Goal: Obtain resource: Download file/media

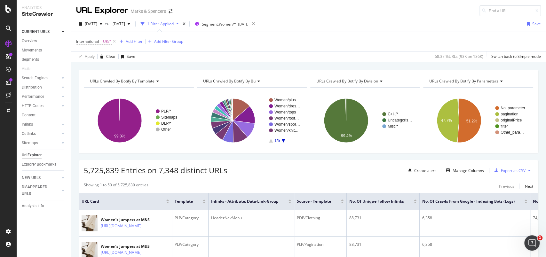
scroll to position [107, 0]
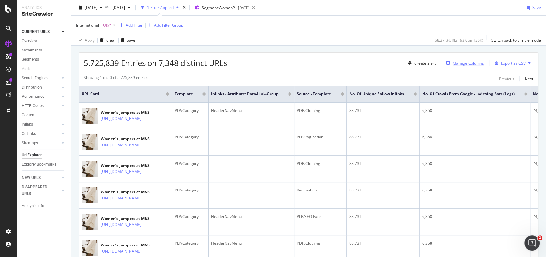
click at [472, 62] on div "Manage Columns" at bounding box center [468, 62] width 31 height 5
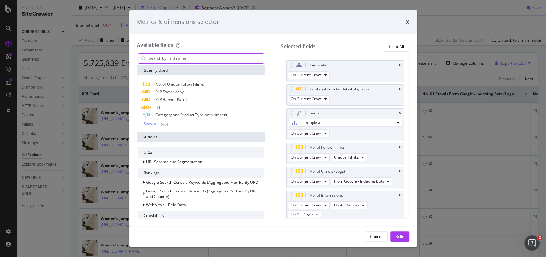
click at [198, 61] on input "modal" at bounding box center [206, 59] width 116 height 10
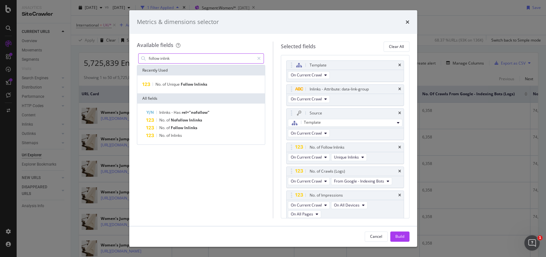
click at [154, 57] on input "follow inlink" at bounding box center [201, 59] width 106 height 10
click at [174, 56] on input "follow inlink" at bounding box center [201, 59] width 106 height 10
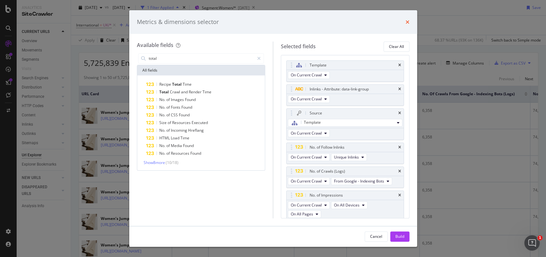
type input "total"
click at [406, 22] on icon "times" at bounding box center [408, 22] width 4 height 5
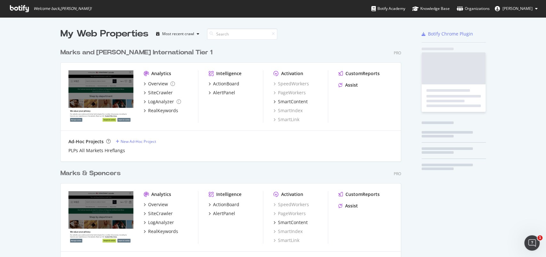
scroll to position [264, 339]
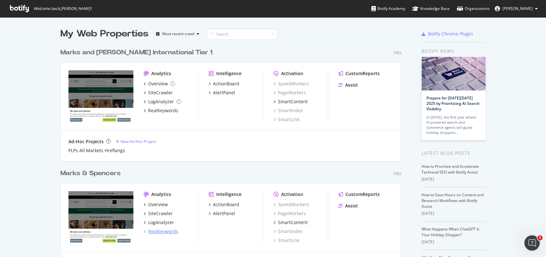
click at [152, 232] on div "RealKeywords" at bounding box center [163, 231] width 30 height 6
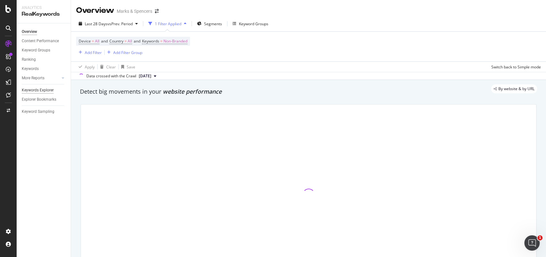
click at [47, 91] on div "Keywords Explorer" at bounding box center [38, 90] width 32 height 7
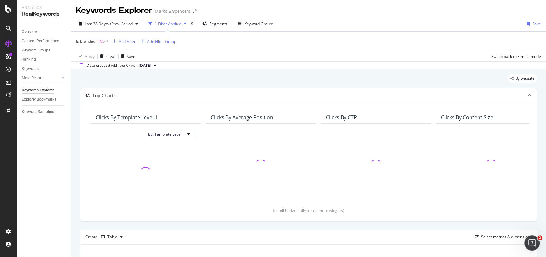
click at [174, 27] on div "1 Filter Applied" at bounding box center [167, 24] width 43 height 10
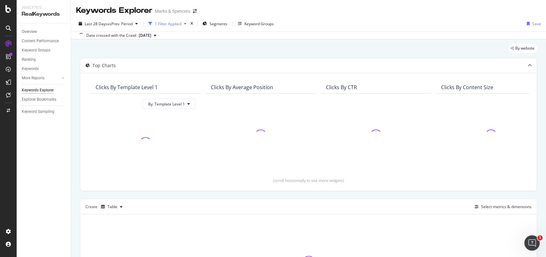
click at [174, 26] on div "1 Filter Applied" at bounding box center [168, 23] width 27 height 5
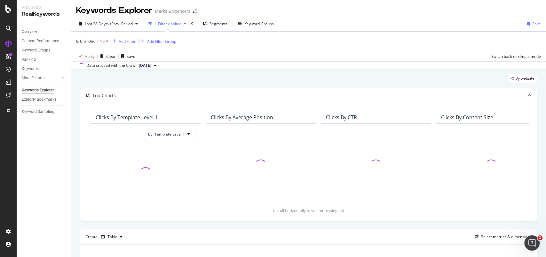
click at [107, 42] on icon at bounding box center [107, 41] width 5 height 6
click at [101, 40] on div "Add Filter" at bounding box center [93, 40] width 17 height 5
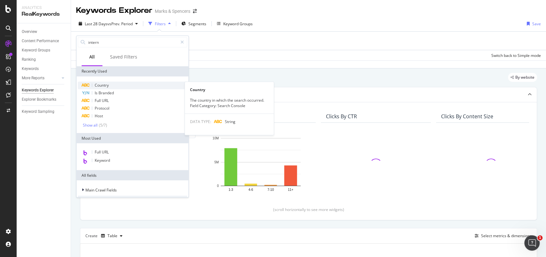
type input "interna"
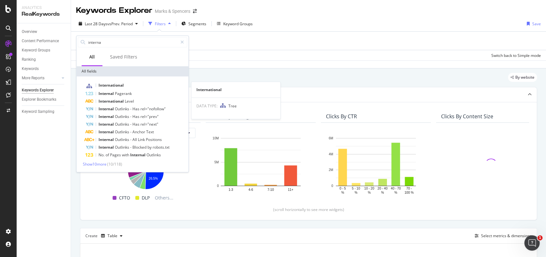
click at [105, 84] on span "International" at bounding box center [111, 85] width 25 height 5
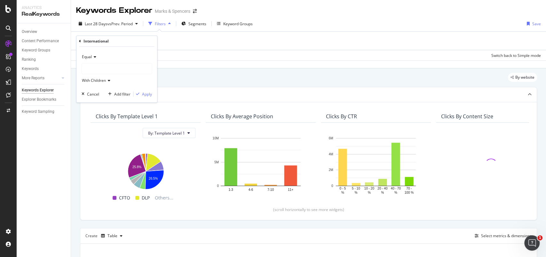
click at [109, 72] on div at bounding box center [117, 69] width 70 height 10
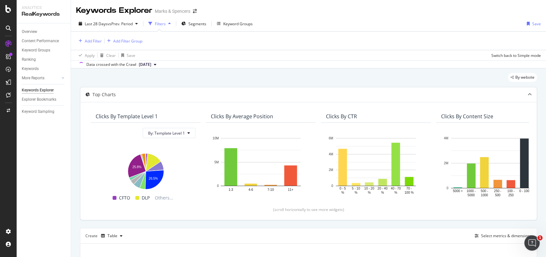
scroll to position [85, 0]
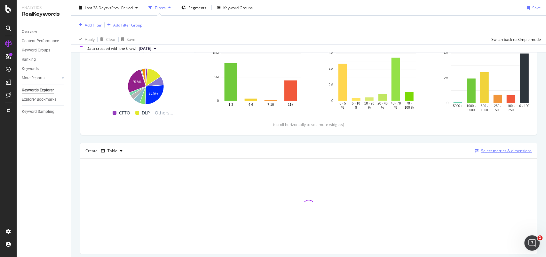
click at [489, 151] on div "Select metrics & dimensions" at bounding box center [506, 150] width 51 height 5
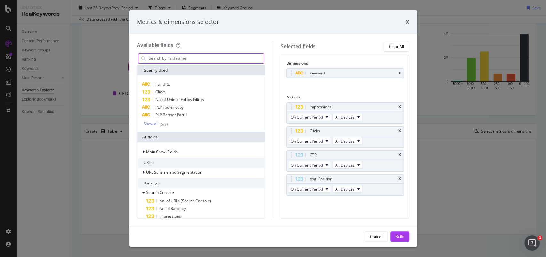
scroll to position [56, 0]
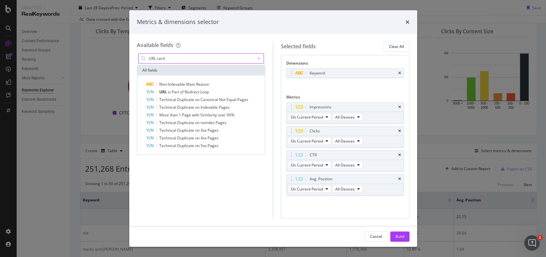
click at [161, 57] on input "URL card" at bounding box center [201, 59] width 106 height 10
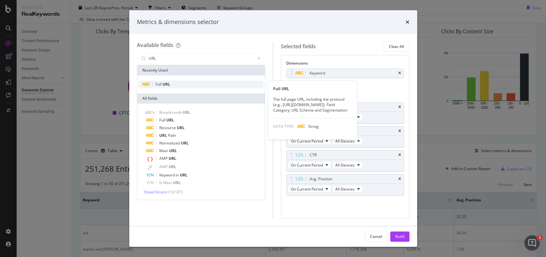
click at [162, 87] on div "Full URL" at bounding box center [200, 85] width 125 height 8
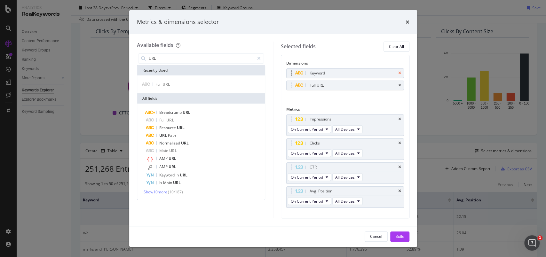
click at [398, 72] on icon "times" at bounding box center [399, 73] width 3 height 4
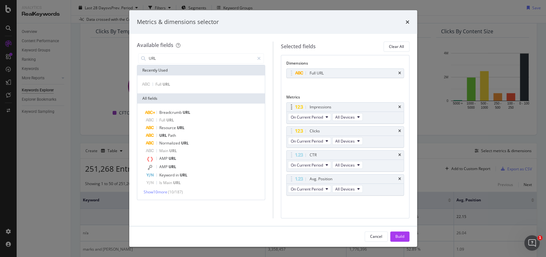
click at [399, 109] on div "Impressions" at bounding box center [345, 107] width 117 height 9
click at [400, 154] on icon "times" at bounding box center [399, 155] width 3 height 4
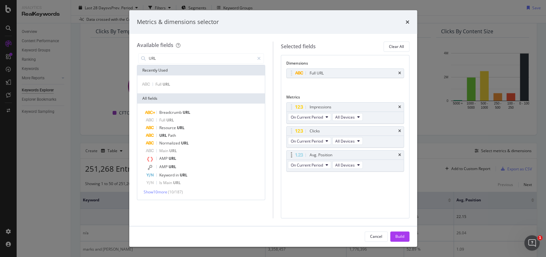
click at [402, 153] on div "Avg. Position" at bounding box center [345, 155] width 117 height 9
click at [399, 154] on icon "times" at bounding box center [399, 155] width 3 height 4
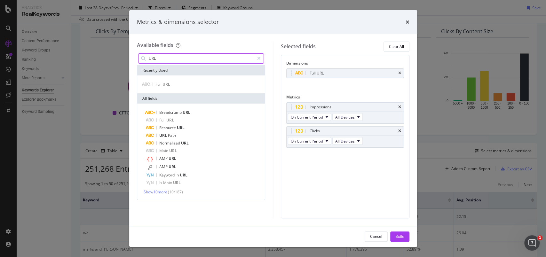
click at [163, 59] on input "URL" at bounding box center [201, 59] width 106 height 10
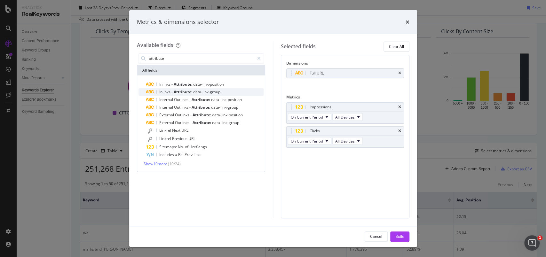
click at [219, 92] on span "data-link-group" at bounding box center [206, 91] width 27 height 5
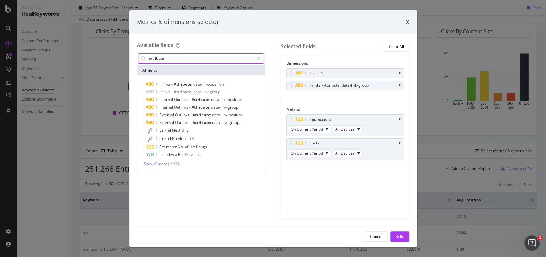
click at [200, 62] on input "attribute" at bounding box center [201, 59] width 106 height 10
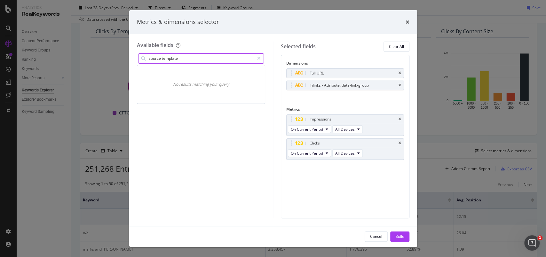
click at [185, 59] on input "source template" at bounding box center [201, 59] width 106 height 10
click at [170, 58] on input "source template" at bounding box center [201, 59] width 106 height 10
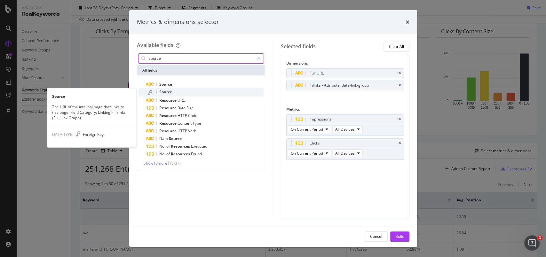
type input "source"
click at [170, 92] on span "Source" at bounding box center [165, 91] width 13 height 5
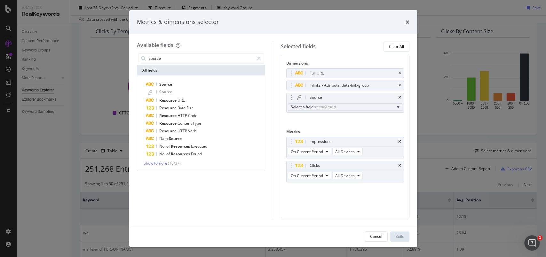
click at [297, 104] on div "Select a field (mandatory)" at bounding box center [343, 106] width 104 height 5
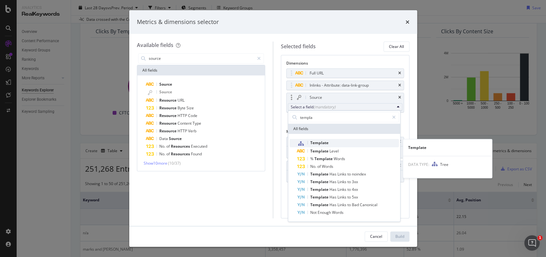
type input "templa"
click at [330, 141] on span "Template" at bounding box center [348, 143] width 102 height 8
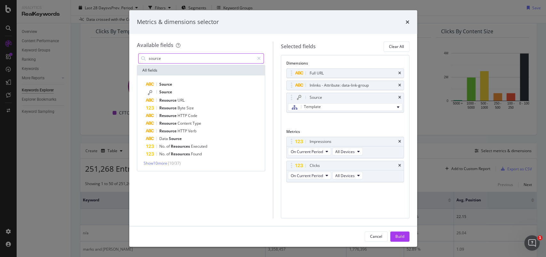
click at [199, 58] on input "source" at bounding box center [201, 59] width 106 height 10
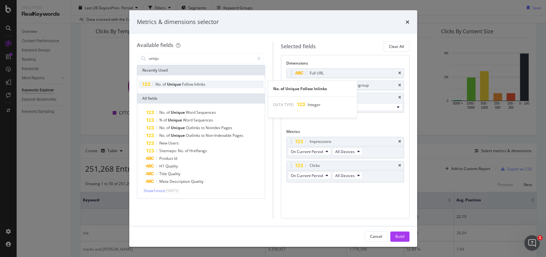
click at [207, 86] on div "No. of Unique Follow Inlinks" at bounding box center [200, 85] width 125 height 8
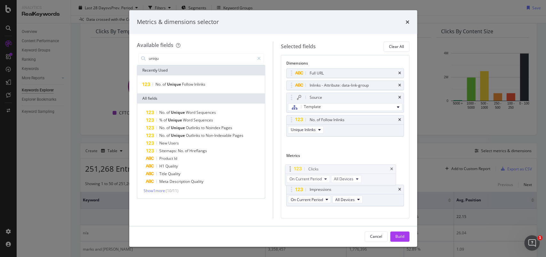
drag, startPoint x: 293, startPoint y: 190, endPoint x: 294, endPoint y: 170, distance: 20.2
click at [291, 167] on body "Analytics RealKeywords Overview Content Performance Keyword Groups Ranking Keyw…" at bounding box center [273, 128] width 546 height 257
click at [170, 59] on input "uniqu" at bounding box center [201, 59] width 106 height 10
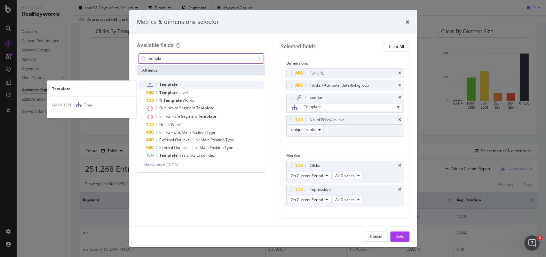
type input "templa"
click at [169, 82] on span "Template" at bounding box center [168, 84] width 18 height 5
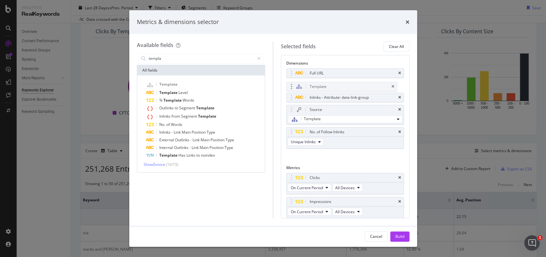
drag, startPoint x: 293, startPoint y: 145, endPoint x: 292, endPoint y: 88, distance: 56.9
click at [292, 88] on body "Analytics RealKeywords Overview Content Performance Keyword Groups Ranking Keyw…" at bounding box center [273, 128] width 546 height 257
click at [400, 234] on div "Build" at bounding box center [399, 236] width 9 height 5
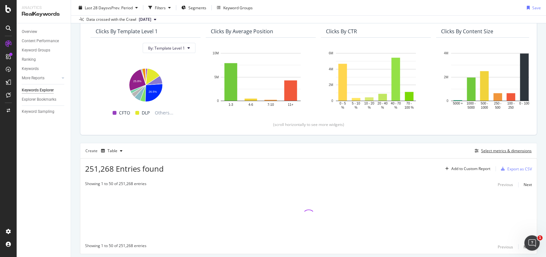
scroll to position [75, 0]
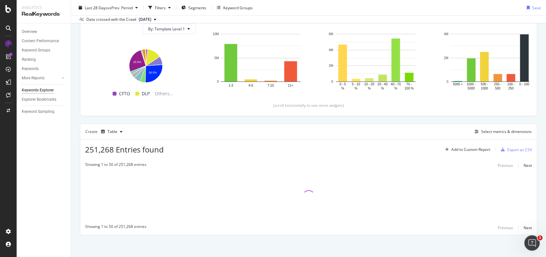
click at [146, 19] on span "[DATE]" at bounding box center [145, 20] width 12 height 6
click at [49, 182] on div "Overview Content Performance Keyword Groups Ranking Keywords More Reports Count…" at bounding box center [44, 140] width 54 height 234
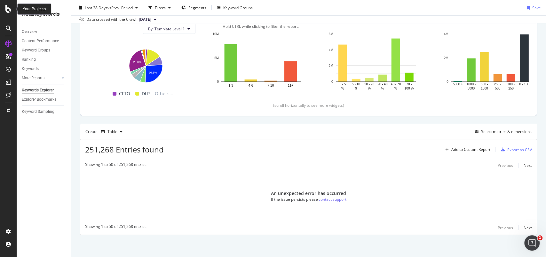
click at [10, 9] on icon at bounding box center [8, 9] width 6 height 8
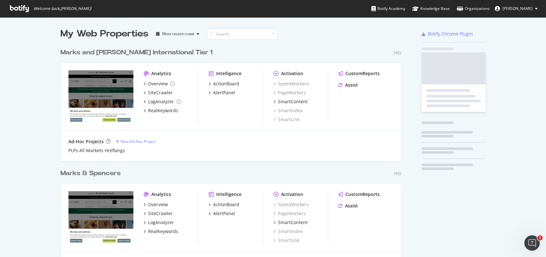
scroll to position [251, 532]
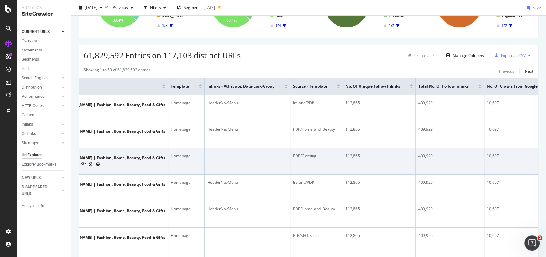
scroll to position [0, 69]
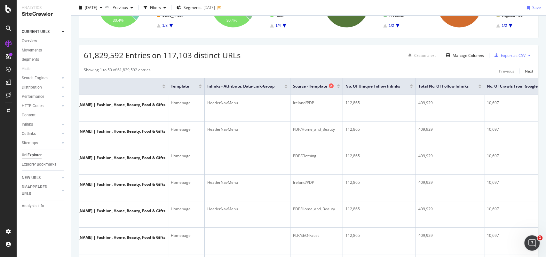
click at [329, 85] on icon at bounding box center [331, 85] width 5 height 5
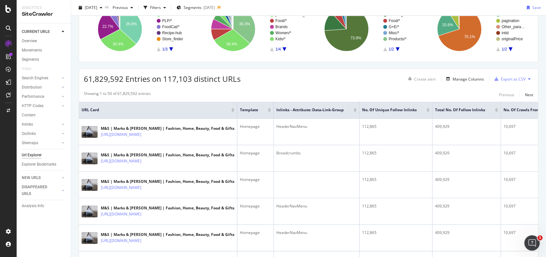
scroll to position [48, 0]
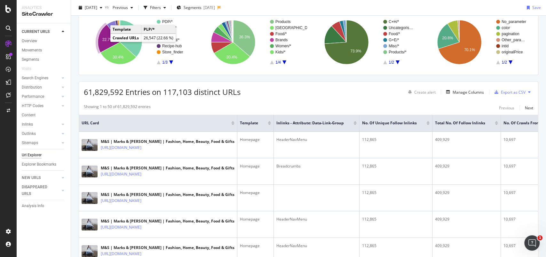
click at [104, 44] on icon "A chart." at bounding box center [109, 39] width 22 height 28
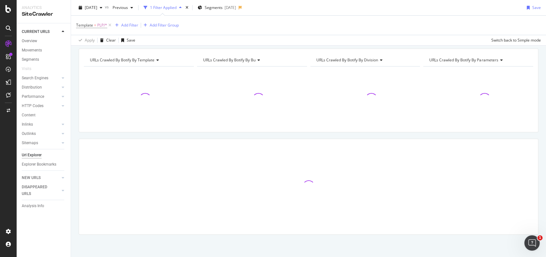
scroll to position [20, 0]
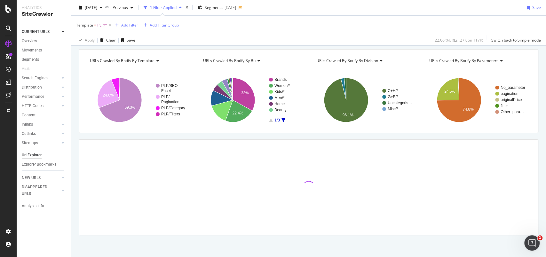
click at [133, 27] on div "Add Filter" at bounding box center [129, 24] width 17 height 5
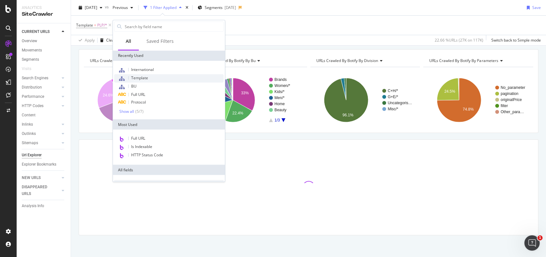
click at [140, 76] on span "Template" at bounding box center [139, 77] width 17 height 5
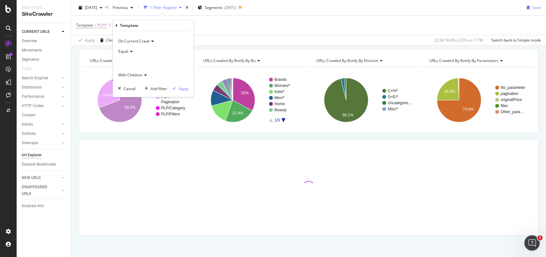
click at [125, 52] on span "Equal" at bounding box center [123, 51] width 10 height 5
click at [130, 75] on span "Not Equal" at bounding box center [129, 72] width 17 height 5
click at [128, 65] on div at bounding box center [153, 63] width 70 height 10
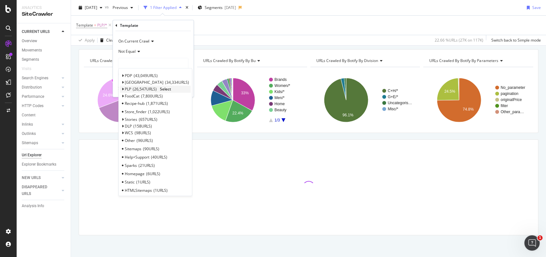
click at [123, 88] on icon at bounding box center [123, 90] width 2 height 4
click at [150, 102] on span "6,527 URLS" at bounding box center [159, 104] width 22 height 5
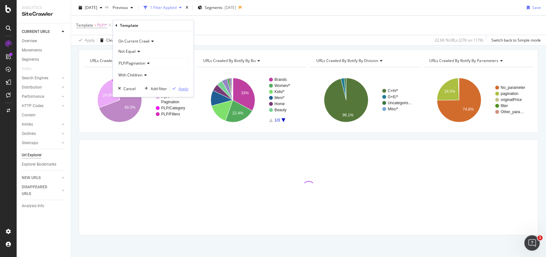
click at [185, 88] on div "Apply" at bounding box center [183, 88] width 10 height 5
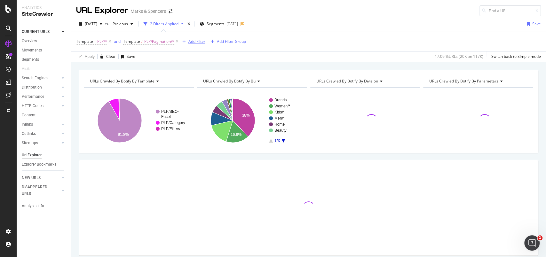
click at [197, 40] on div "Add Filter" at bounding box center [196, 41] width 17 height 5
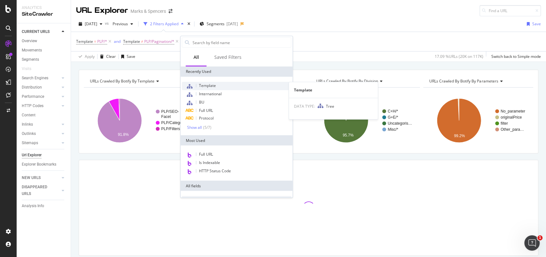
click at [205, 86] on span "Template" at bounding box center [207, 85] width 17 height 5
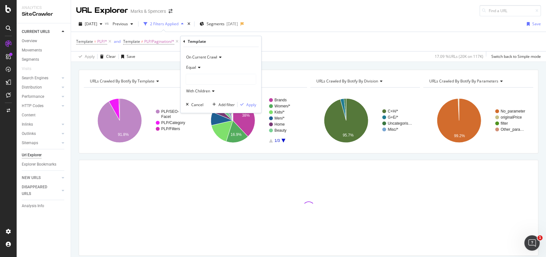
click at [197, 68] on icon at bounding box center [198, 68] width 4 height 4
click at [201, 86] on span "Not Equal" at bounding box center [197, 88] width 17 height 5
click at [202, 80] on div at bounding box center [221, 79] width 70 height 10
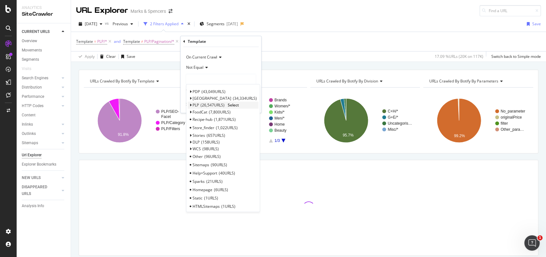
click at [191, 107] on div "PLP 26,547 URLS Select" at bounding box center [223, 105] width 71 height 7
click at [190, 105] on icon at bounding box center [190, 105] width 2 height 4
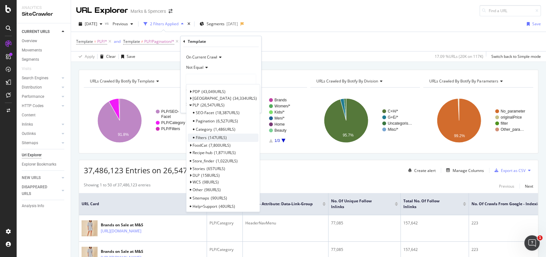
click at [227, 136] on div "Filters 147 URLS" at bounding box center [223, 138] width 71 height 8
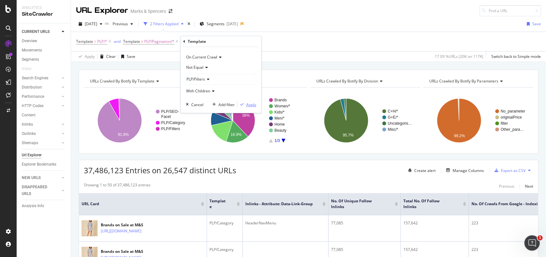
click at [247, 104] on div "Apply" at bounding box center [251, 104] width 10 height 5
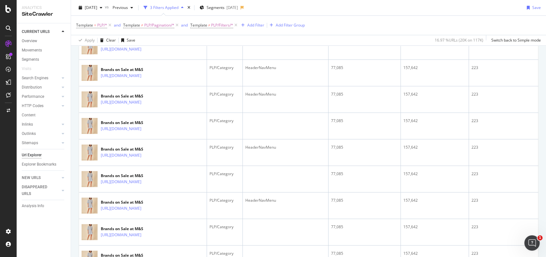
scroll to position [9, 0]
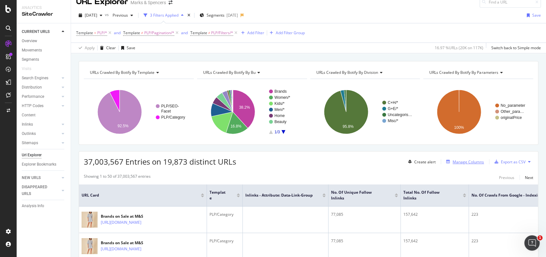
click at [445, 158] on div "Manage Columns" at bounding box center [464, 161] width 40 height 7
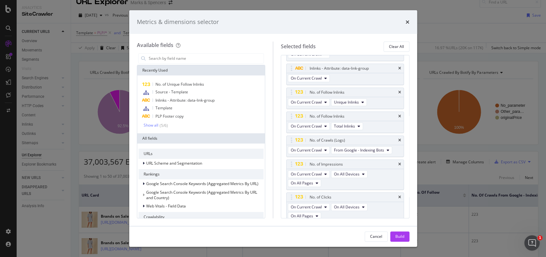
scroll to position [0, 0]
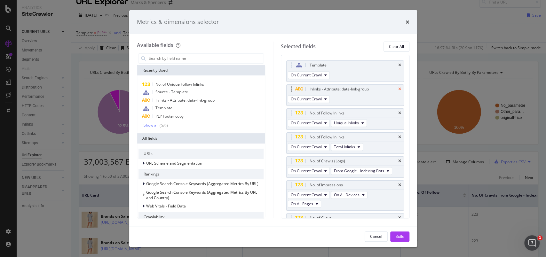
click at [398, 88] on icon "times" at bounding box center [399, 89] width 3 height 4
click at [397, 235] on div "Build" at bounding box center [399, 236] width 9 height 5
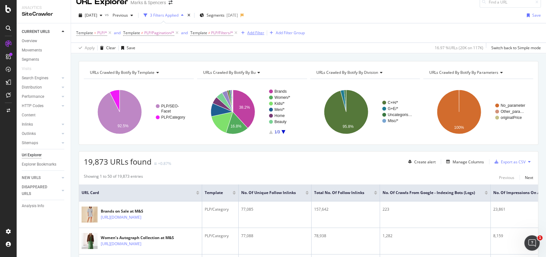
click at [264, 30] on div "Add Filter" at bounding box center [255, 32] width 17 height 5
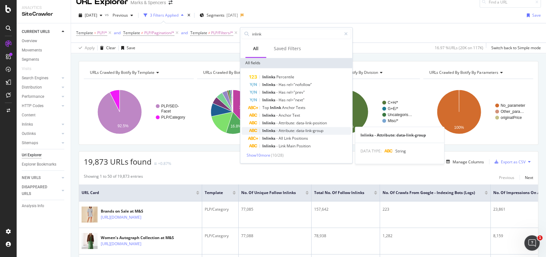
type input "inlink"
click at [309, 129] on span "data-link-group" at bounding box center [309, 130] width 27 height 5
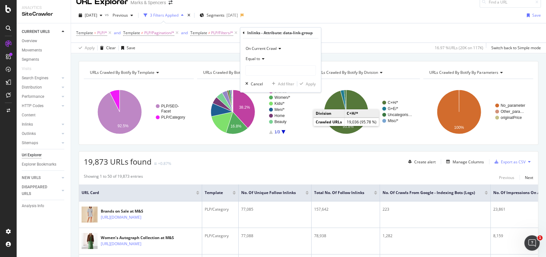
click at [268, 64] on div "Equal to" at bounding box center [280, 59] width 70 height 10
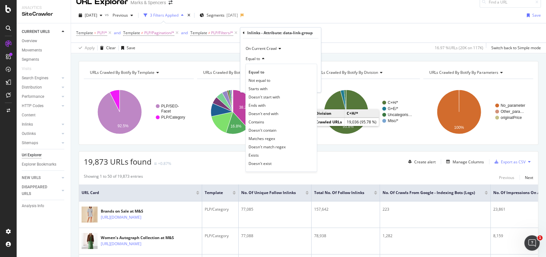
click at [280, 50] on icon at bounding box center [279, 49] width 4 height 4
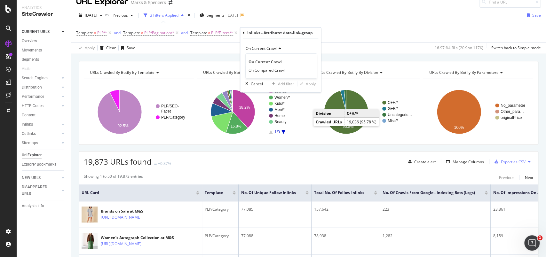
click at [294, 49] on div "On Current Crawl" at bounding box center [280, 48] width 70 height 10
click at [289, 67] on input "text" at bounding box center [281, 70] width 70 height 10
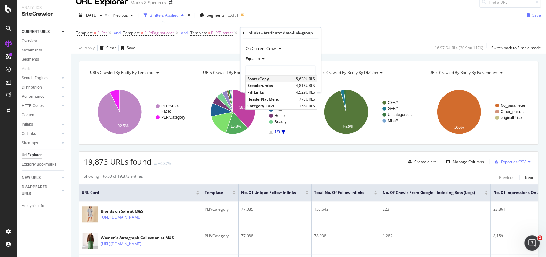
click at [278, 79] on span "FooterCopy" at bounding box center [270, 78] width 47 height 5
type input "FooterCopy"
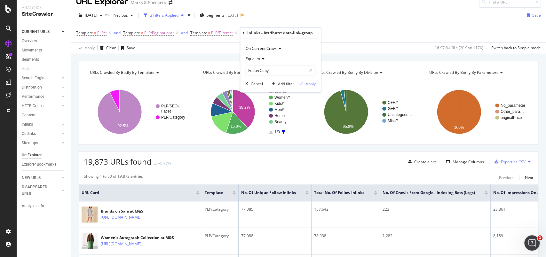
click at [309, 85] on div "Apply" at bounding box center [311, 83] width 10 height 5
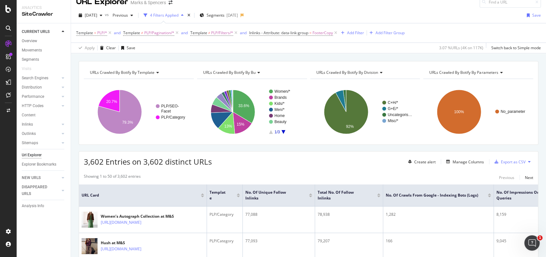
click at [460, 157] on div "Create alert Manage Columns Export as CSV" at bounding box center [470, 161] width 128 height 11
click at [458, 161] on div "Manage Columns" at bounding box center [468, 161] width 31 height 5
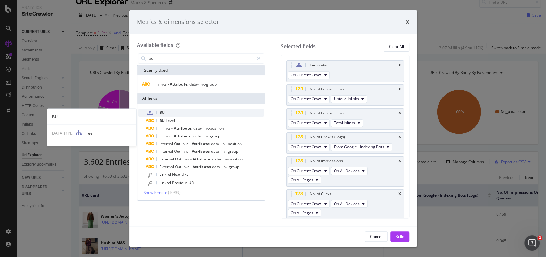
type input "bu"
click at [235, 111] on div "BU" at bounding box center [205, 113] width 118 height 8
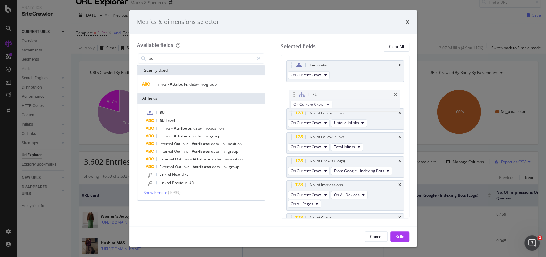
drag, startPoint x: 289, startPoint y: 199, endPoint x: 292, endPoint y: 94, distance: 105.6
click at [292, 94] on body "Analytics SiteCrawler CURRENT URLS Overview Movements Segments Visits Search En…" at bounding box center [273, 128] width 546 height 257
click at [406, 239] on button "Build" at bounding box center [399, 237] width 19 height 10
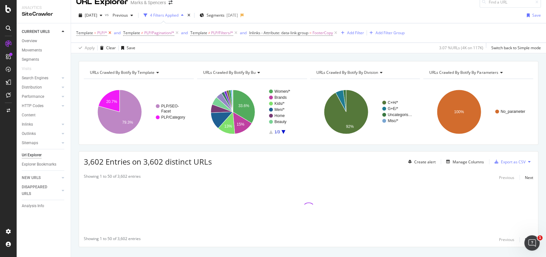
click at [111, 30] on icon at bounding box center [109, 33] width 5 height 6
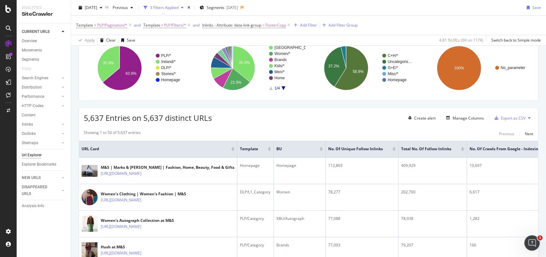
scroll to position [52, 0]
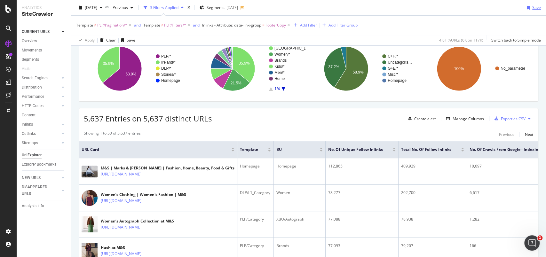
click at [532, 8] on div "Save" at bounding box center [536, 7] width 9 height 5
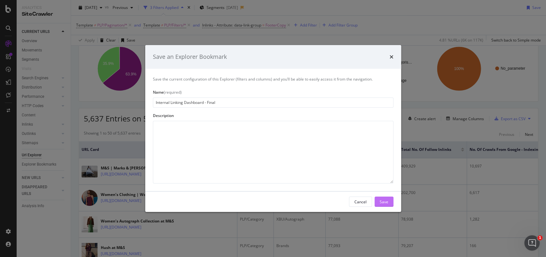
type input "Internal Linking Dashboard - Final"
click at [385, 201] on div "Save" at bounding box center [384, 201] width 9 height 5
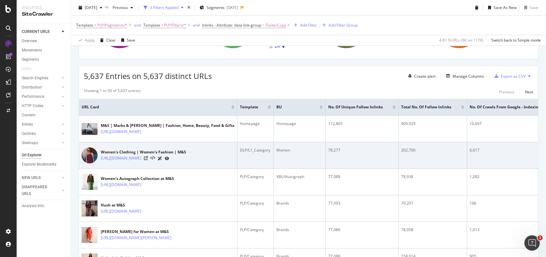
scroll to position [159, 0]
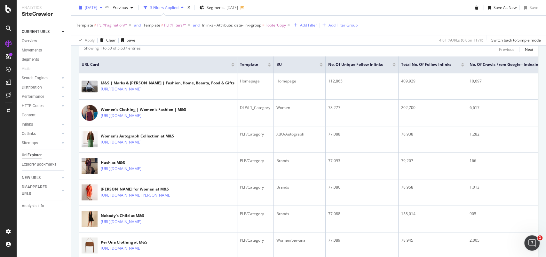
click at [102, 7] on icon "button" at bounding box center [101, 8] width 3 height 4
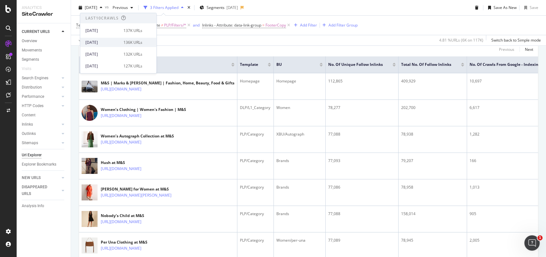
scroll to position [43, 0]
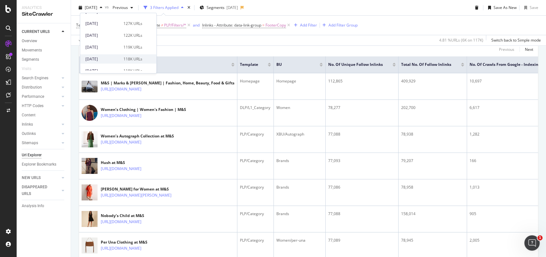
click at [112, 58] on div "[DATE]" at bounding box center [102, 59] width 34 height 6
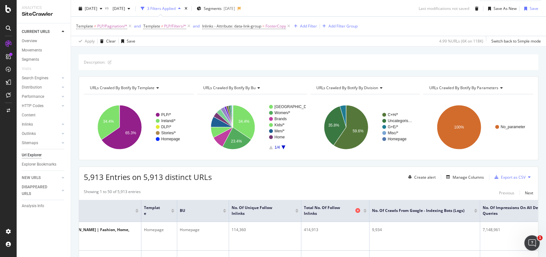
scroll to position [13, 0]
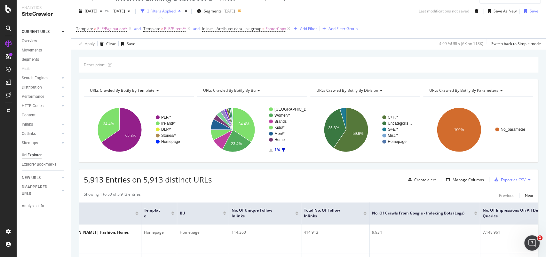
click at [281, 148] on icon "A chart." at bounding box center [283, 150] width 4 height 4
click at [269, 150] on icon "A chart." at bounding box center [271, 150] width 4 height 4
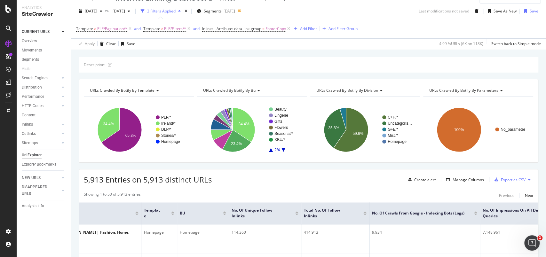
click at [281, 149] on icon "A chart." at bounding box center [283, 150] width 4 height 4
click at [269, 150] on icon "A chart." at bounding box center [271, 150] width 4 height 4
click at [276, 27] on span "FooterCopy" at bounding box center [275, 28] width 20 height 9
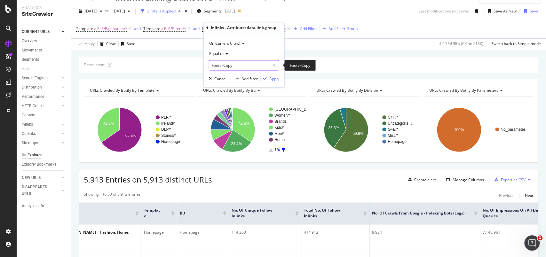
click at [241, 65] on input "FooterCopy" at bounding box center [239, 65] width 60 height 10
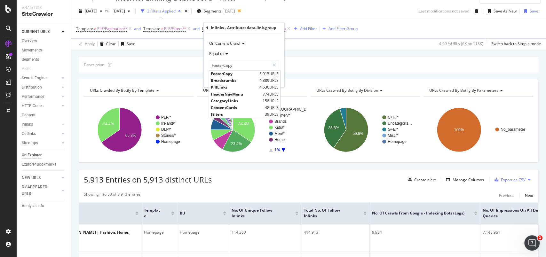
click at [273, 116] on span "39 URLS" at bounding box center [272, 114] width 14 height 5
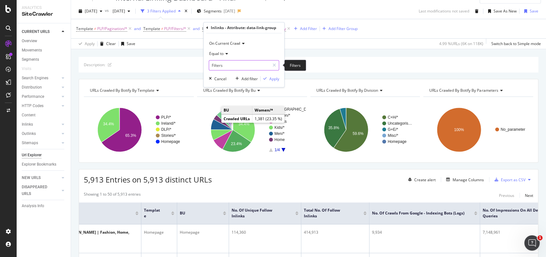
click at [226, 65] on input "Filters" at bounding box center [239, 65] width 60 height 10
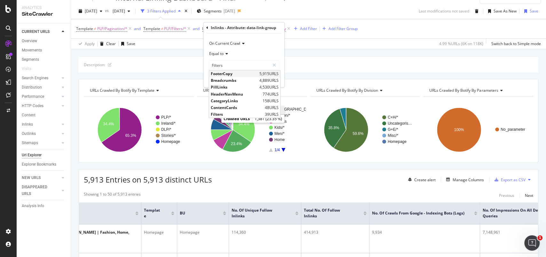
click at [226, 71] on span "FooterCopy" at bounding box center [234, 73] width 47 height 5
type input "FooterCopy"
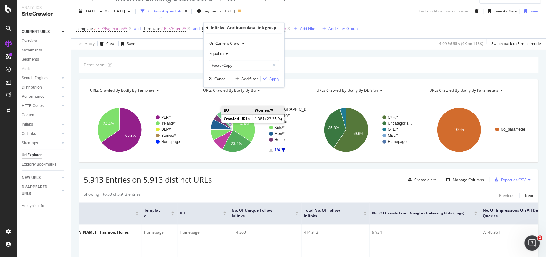
click at [273, 79] on div "Apply" at bounding box center [274, 78] width 10 height 5
click at [505, 180] on div "Export as CSV" at bounding box center [513, 179] width 25 height 5
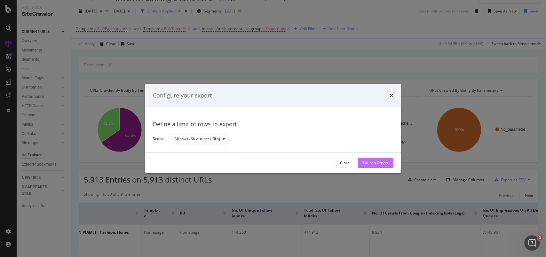
click at [366, 164] on div "Launch Export" at bounding box center [375, 162] width 25 height 5
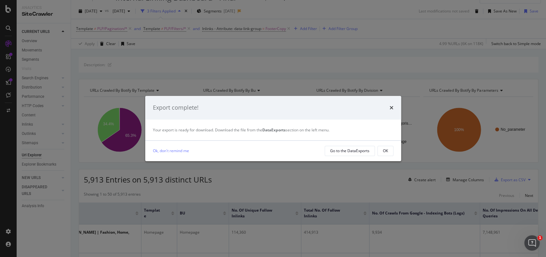
click at [384, 153] on div "OK" at bounding box center [385, 150] width 5 height 5
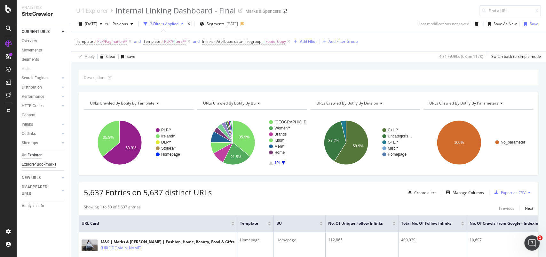
click at [39, 165] on div "Explorer Bookmarks" at bounding box center [39, 164] width 35 height 7
click at [286, 40] on span "FooterCopy" at bounding box center [275, 41] width 20 height 9
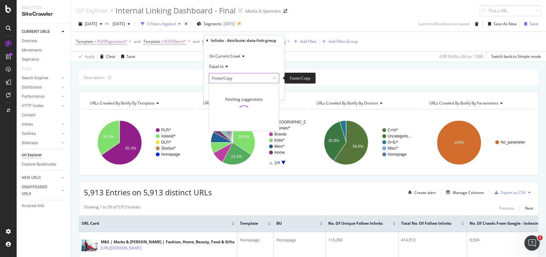
click at [235, 77] on input "FooterCopy" at bounding box center [239, 78] width 60 height 10
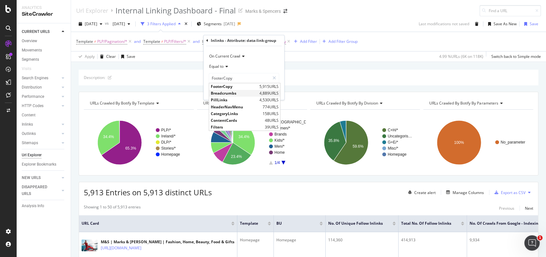
click at [233, 91] on span "Breadcrumbs" at bounding box center [234, 93] width 47 height 5
type input "Breadcrumbs"
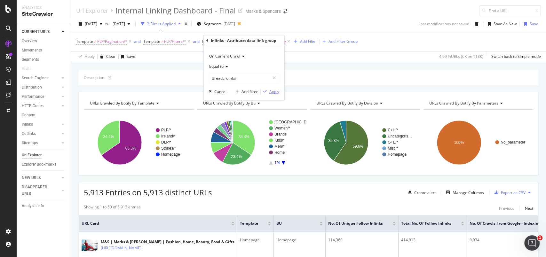
click at [271, 92] on div "Apply" at bounding box center [274, 91] width 10 height 5
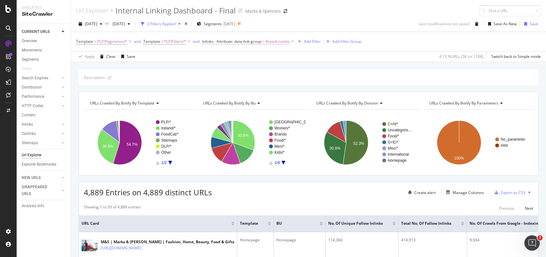
click at [278, 42] on span "Breadcrumbs" at bounding box center [277, 41] width 24 height 9
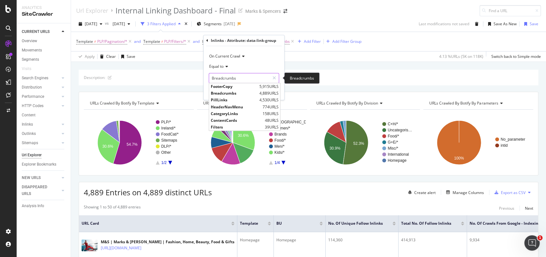
click at [240, 78] on input "Breadcrumbs" at bounding box center [239, 78] width 60 height 10
click at [232, 99] on span "PillLinks" at bounding box center [234, 100] width 47 height 5
type input "PillLinks"
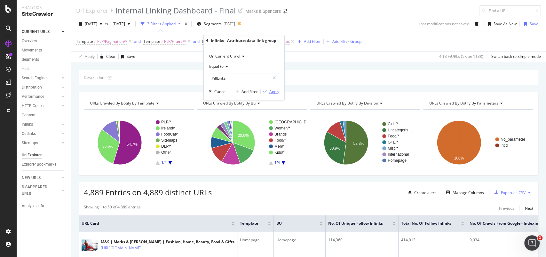
click at [269, 90] on div "Apply" at bounding box center [274, 91] width 10 height 5
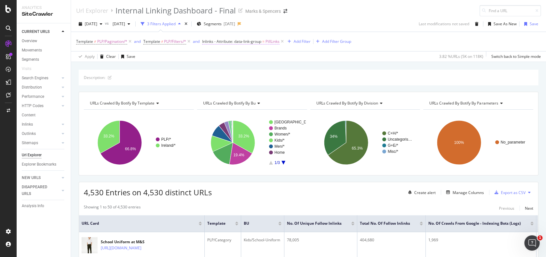
click at [273, 40] on span "PillLinks" at bounding box center [272, 41] width 14 height 9
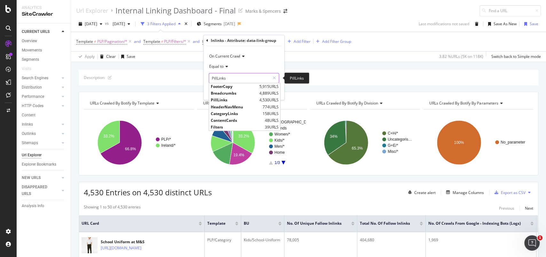
click at [246, 78] on input "PillLinks" at bounding box center [239, 78] width 60 height 10
click at [246, 106] on span "HeaderNavMenu" at bounding box center [236, 106] width 50 height 5
type input "HeaderNavMenu"
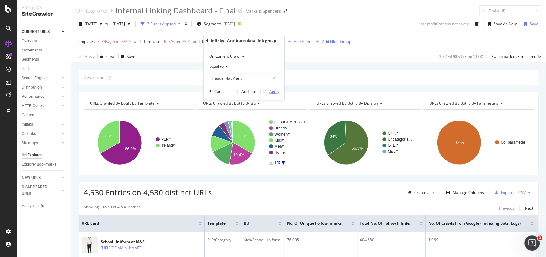
click at [272, 91] on div "Apply" at bounding box center [274, 91] width 10 height 5
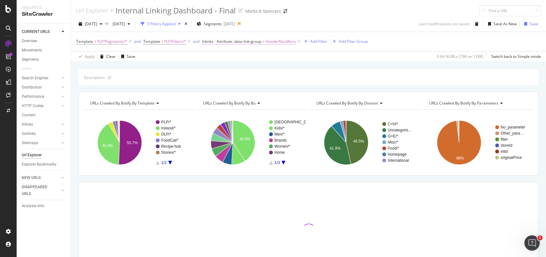
click at [289, 42] on span "HeaderNavMenu" at bounding box center [280, 41] width 31 height 9
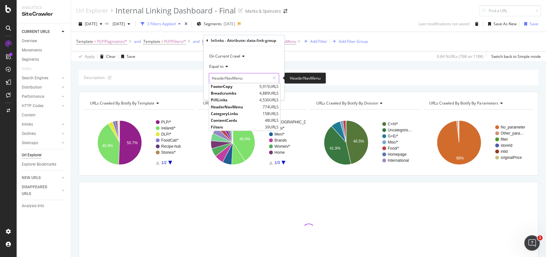
click at [234, 77] on input "HeaderNavMenu" at bounding box center [239, 78] width 60 height 10
click at [242, 112] on span "CategoryLinks" at bounding box center [236, 113] width 50 height 5
type input "CategoryLinks"
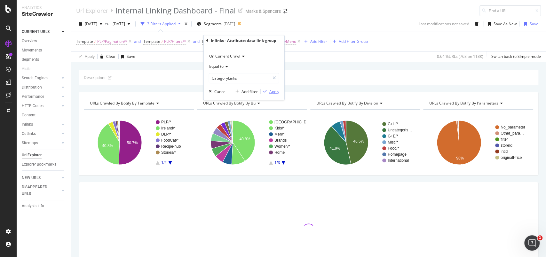
click at [273, 92] on div "Apply" at bounding box center [274, 91] width 10 height 5
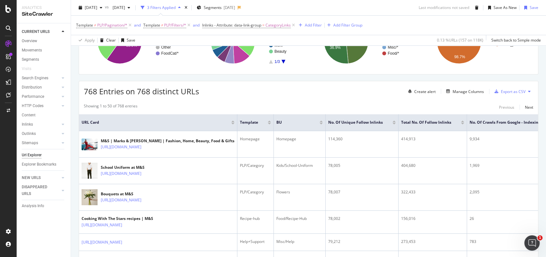
scroll to position [99, 0]
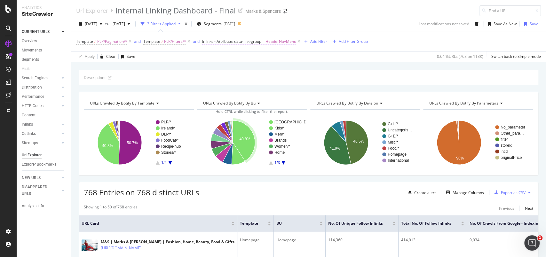
click at [284, 41] on span "HeaderNavMenu" at bounding box center [280, 41] width 31 height 9
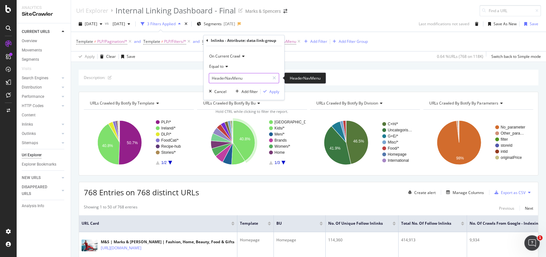
click at [238, 81] on input "HeaderNavMenu" at bounding box center [239, 78] width 60 height 10
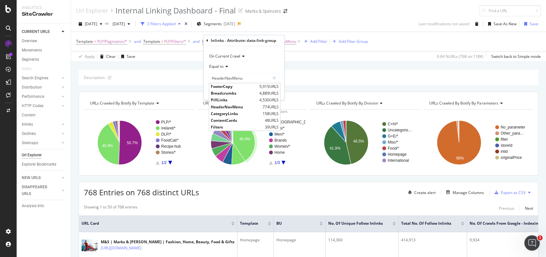
click at [231, 121] on span "ContentCards" at bounding box center [237, 120] width 52 height 5
type input "ContentCards"
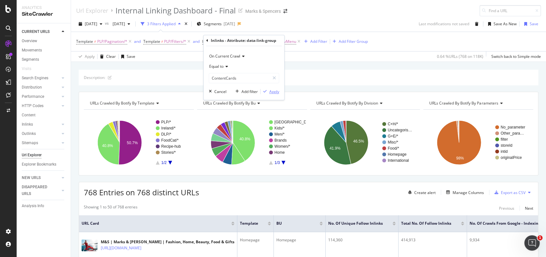
click at [275, 90] on div "Apply" at bounding box center [274, 91] width 10 height 5
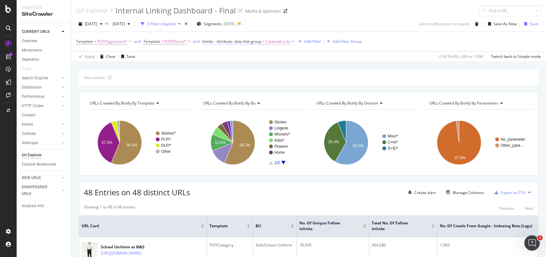
click at [274, 38] on span "ContentCards" at bounding box center [277, 41] width 25 height 9
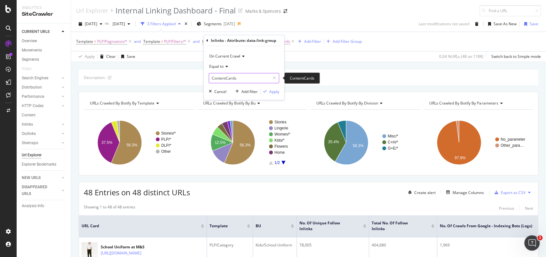
click at [249, 81] on input "ContentCards" at bounding box center [239, 78] width 60 height 10
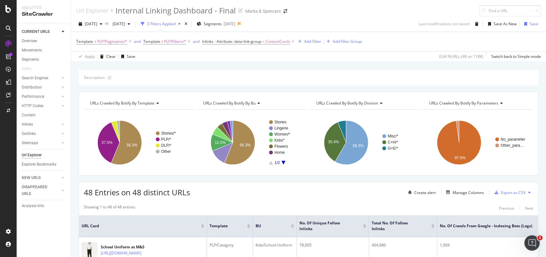
click at [192, 57] on div "Apply Clear Save 0.04 % URLs ( 48 on 118K ) Switch back to Simple mode" at bounding box center [308, 56] width 475 height 11
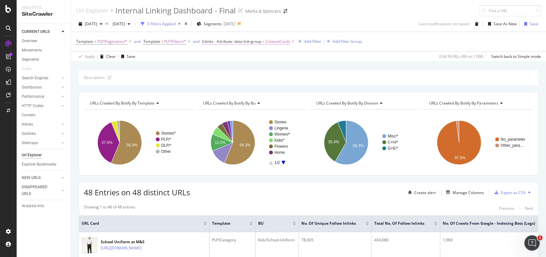
click at [280, 42] on span "ContentCards" at bounding box center [277, 41] width 25 height 9
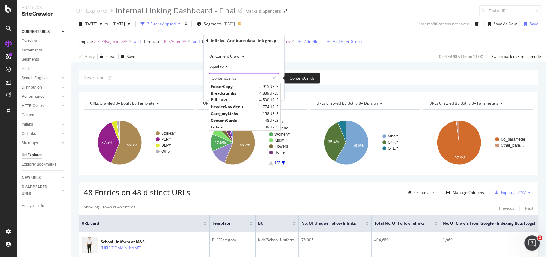
click at [230, 80] on input "ContentCards" at bounding box center [239, 78] width 60 height 10
click at [217, 125] on span "Filters" at bounding box center [237, 126] width 52 height 5
type input "Filters"
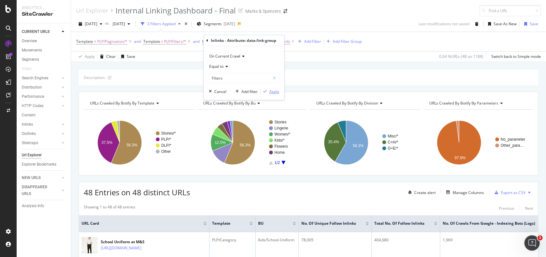
click at [272, 92] on div "Apply" at bounding box center [274, 91] width 10 height 5
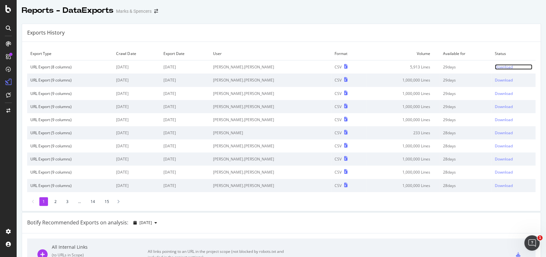
click at [495, 66] on div "Download" at bounding box center [504, 66] width 18 height 5
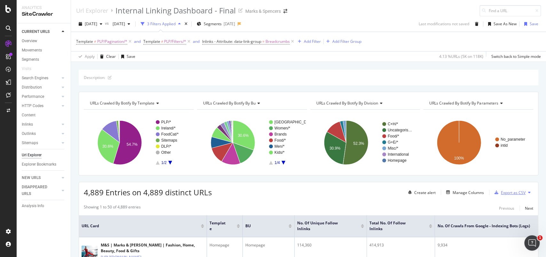
click at [509, 193] on div "Export as CSV" at bounding box center [513, 192] width 25 height 5
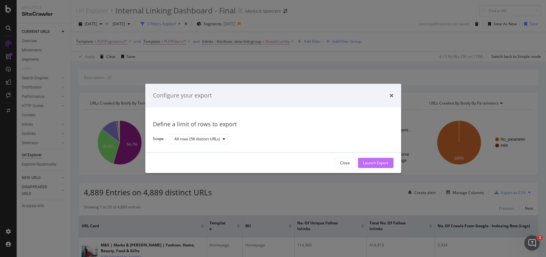
click at [377, 164] on div "Launch Export" at bounding box center [375, 162] width 25 height 5
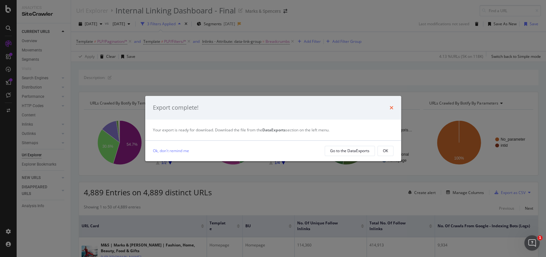
click at [390, 109] on icon "times" at bounding box center [392, 107] width 4 height 5
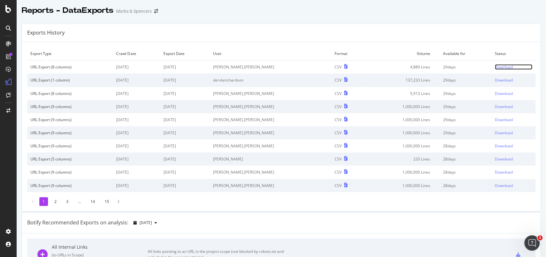
click at [495, 67] on div "Download" at bounding box center [504, 66] width 18 height 5
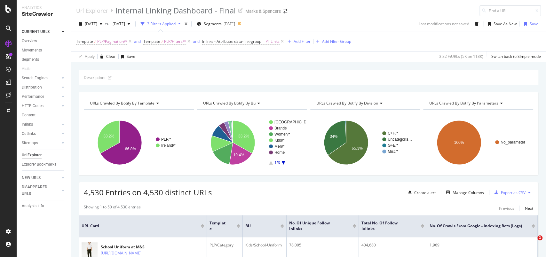
click at [379, 9] on div "Url Explorer Internal Linking Dashboard - Final Marks & Spencers" at bounding box center [308, 8] width 475 height 16
click at [276, 41] on span "PillLinks" at bounding box center [272, 41] width 14 height 9
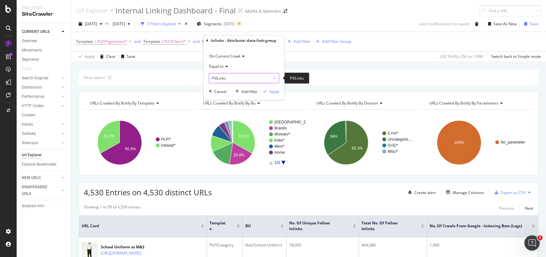
click at [256, 75] on input "PillLinks" at bounding box center [239, 78] width 60 height 10
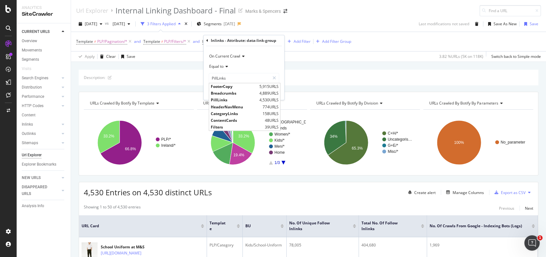
click at [370, 22] on div "2025 Aug. 9th vs 2025 Jul. 31st 3 Filters Applied Segments 2025-08-05 Last modi…" at bounding box center [308, 25] width 475 height 13
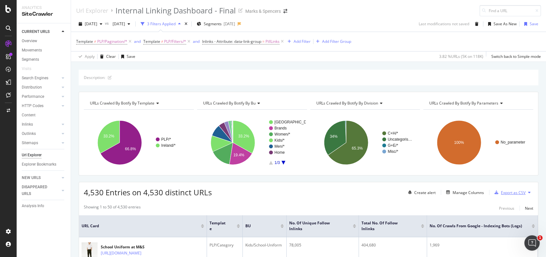
click at [504, 193] on div "Export as CSV" at bounding box center [513, 192] width 25 height 5
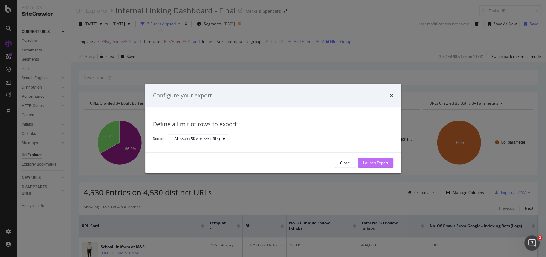
click at [375, 164] on div "Launch Export" at bounding box center [375, 162] width 25 height 5
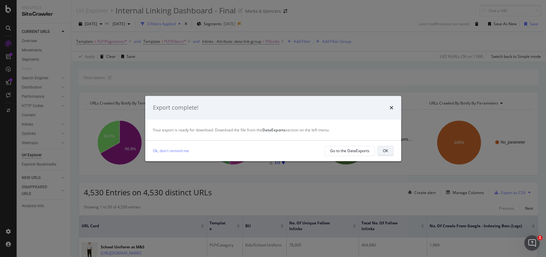
click at [386, 153] on div "OK" at bounding box center [385, 150] width 5 height 5
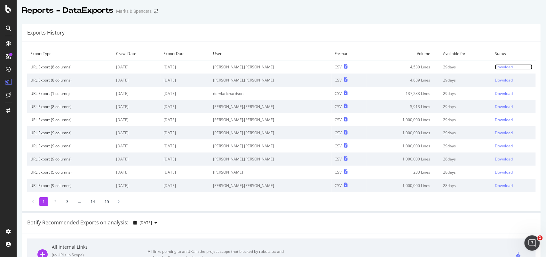
click at [495, 65] on div "Download" at bounding box center [504, 66] width 18 height 5
click at [495, 81] on div "Download" at bounding box center [504, 79] width 18 height 5
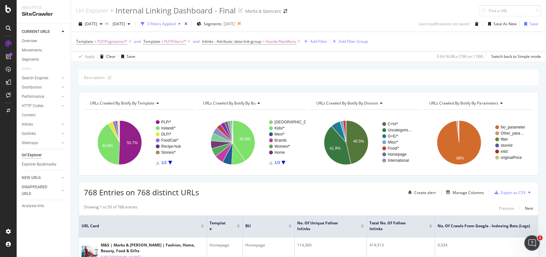
click at [367, 20] on div "[DATE] vs [DATE] 3 Filters Applied Segments [DATE] Last modifications not saved…" at bounding box center [308, 25] width 475 height 13
click at [507, 189] on div "Export as CSV" at bounding box center [509, 193] width 34 height 10
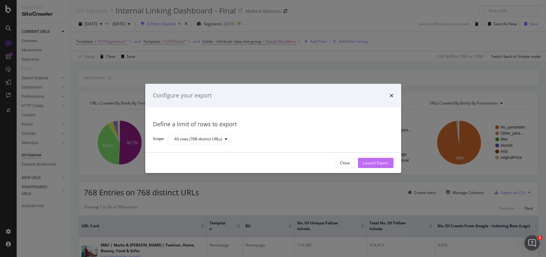
click at [376, 161] on div "Launch Export" at bounding box center [375, 162] width 25 height 5
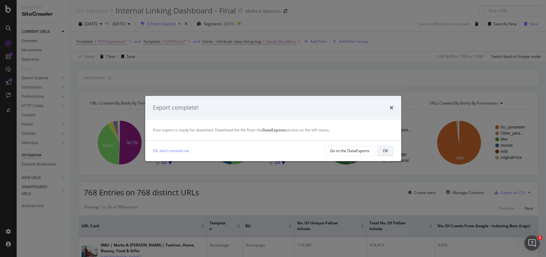
click at [387, 151] on div "OK" at bounding box center [385, 150] width 5 height 5
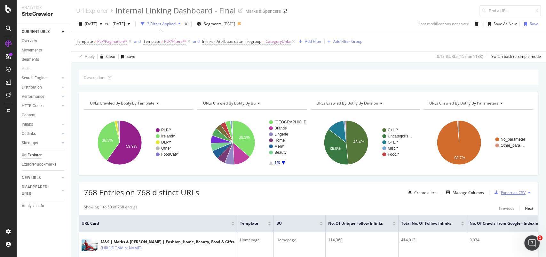
click at [511, 193] on div "Export as CSV" at bounding box center [513, 192] width 25 height 5
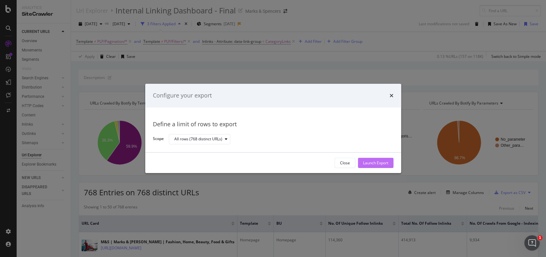
click at [377, 160] on div "Launch Export" at bounding box center [375, 162] width 25 height 5
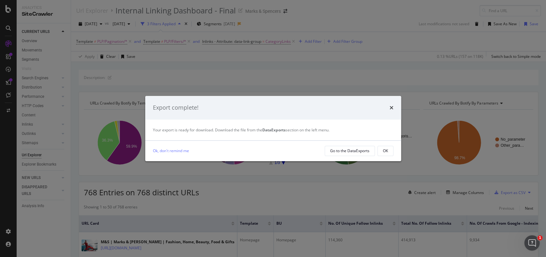
click at [386, 147] on div "OK" at bounding box center [385, 150] width 5 height 9
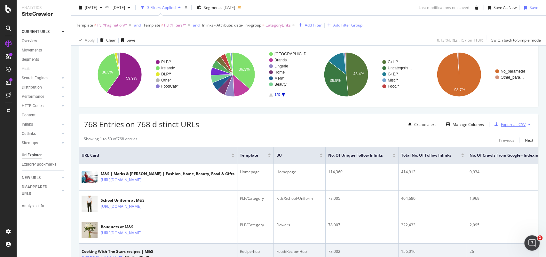
scroll to position [43, 0]
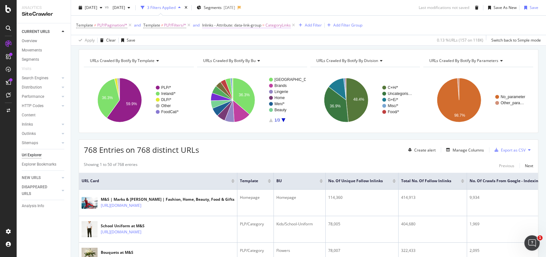
click at [281, 27] on span "CategoryLinks" at bounding box center [277, 25] width 25 height 9
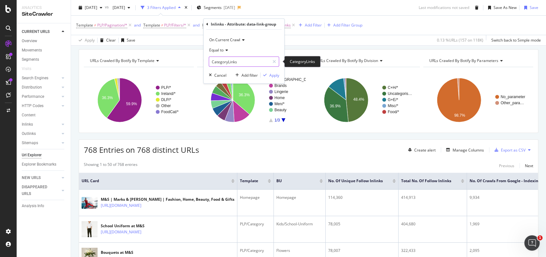
click at [234, 61] on input "CategoryLinks" at bounding box center [239, 62] width 60 height 10
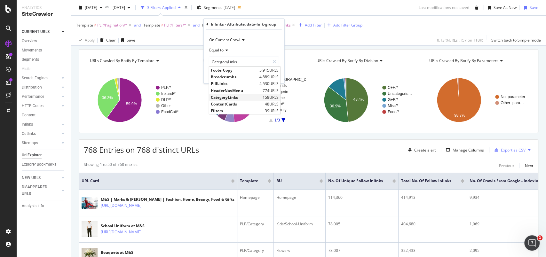
click at [232, 97] on span "CategoryLinks" at bounding box center [236, 96] width 50 height 5
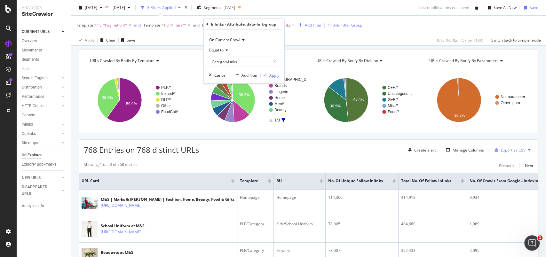
click at [275, 73] on div "Apply" at bounding box center [274, 74] width 10 height 5
click at [282, 24] on span "CategoryLinks" at bounding box center [277, 25] width 25 height 9
click at [259, 59] on input "CategoryLinks" at bounding box center [239, 62] width 60 height 10
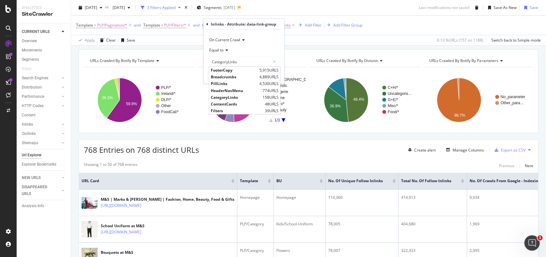
click at [387, 23] on div "Template ≠ PLP/Pagination/* and Template ≠ PLP/Filters/* and Inlinks - Attribut…" at bounding box center [308, 25] width 465 height 19
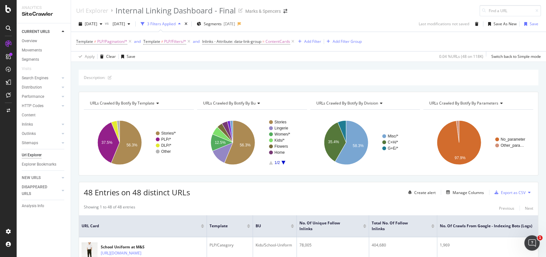
click at [427, 9] on div "Url Explorer Internal Linking Dashboard - Final Marks & Spencers" at bounding box center [308, 8] width 475 height 16
click at [509, 192] on div "Export as CSV" at bounding box center [513, 192] width 25 height 5
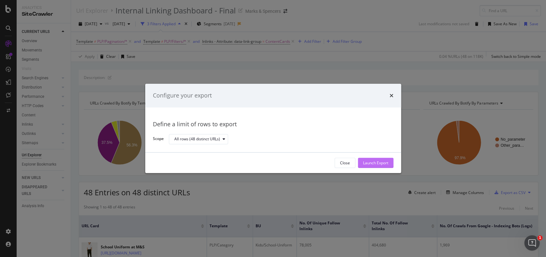
click at [368, 162] on div "Launch Export" at bounding box center [375, 162] width 25 height 5
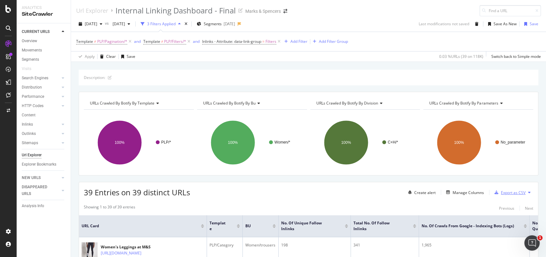
click at [506, 194] on div "Export as CSV" at bounding box center [513, 192] width 25 height 5
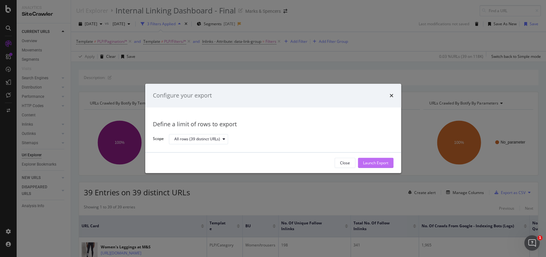
click at [381, 160] on div "Launch Export" at bounding box center [375, 163] width 25 height 10
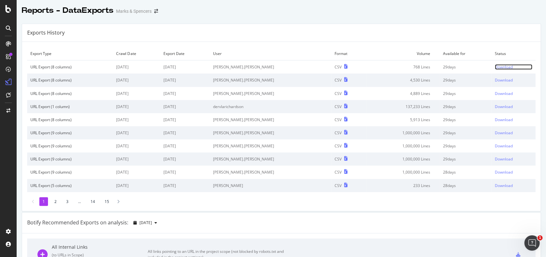
click at [495, 66] on div "Download" at bounding box center [504, 66] width 18 height 5
click at [493, 76] on td "Download" at bounding box center [514, 80] width 44 height 13
click at [495, 80] on div "Download" at bounding box center [504, 79] width 18 height 5
click at [495, 95] on div "Download" at bounding box center [504, 93] width 18 height 5
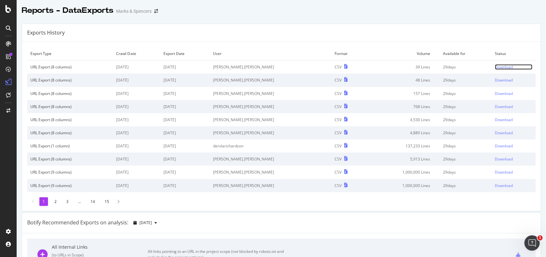
click at [495, 69] on div "Download" at bounding box center [504, 66] width 18 height 5
